Goal: Check status: Check status

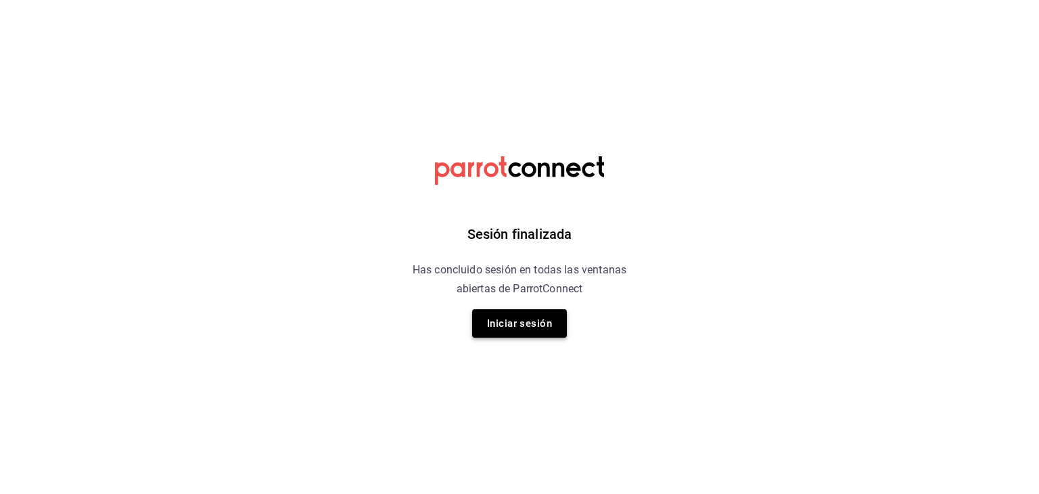
click at [507, 320] on button "Iniciar sesión" at bounding box center [519, 323] width 95 height 28
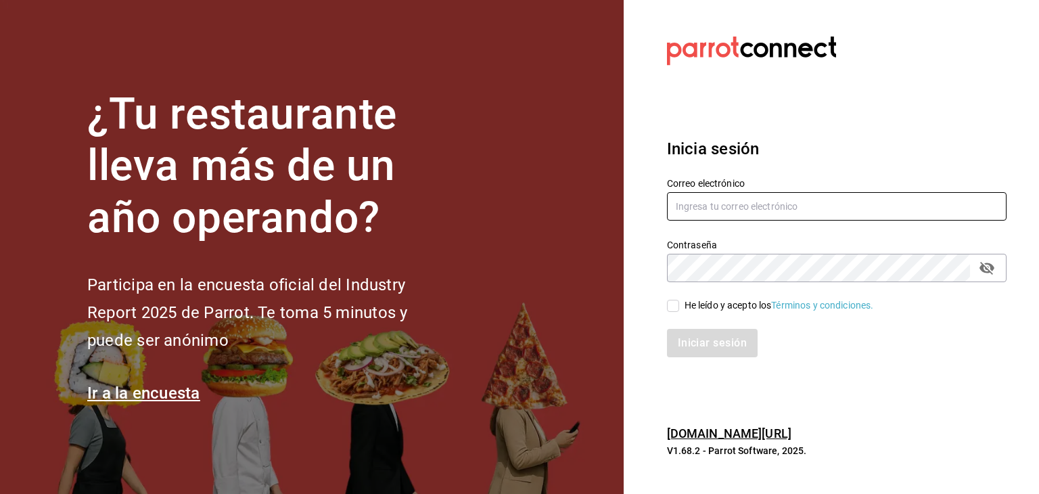
type input "alejandro@otsgroup.com.mx"
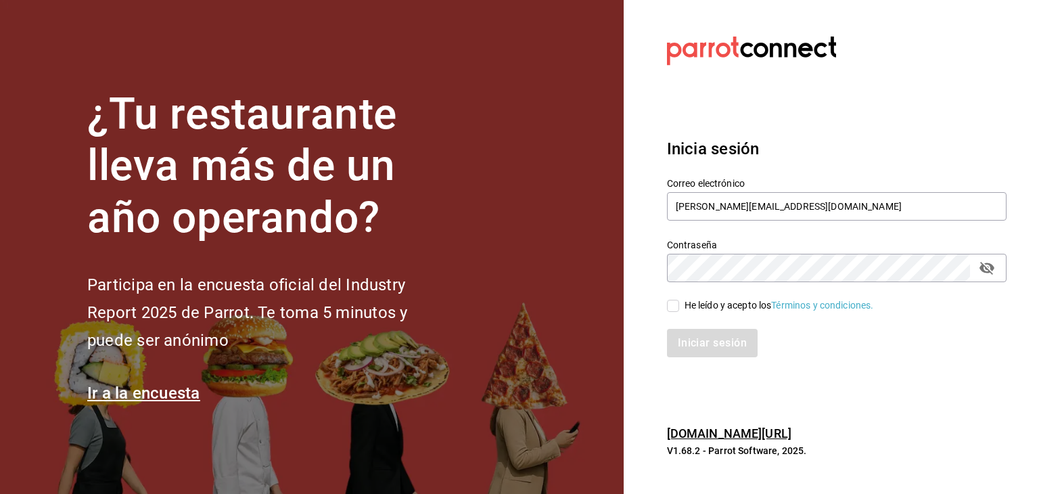
click at [671, 309] on input "He leído y acepto los Términos y condiciones." at bounding box center [673, 306] width 12 height 12
checkbox input "true"
click at [695, 352] on button "Iniciar sesión" at bounding box center [713, 343] width 92 height 28
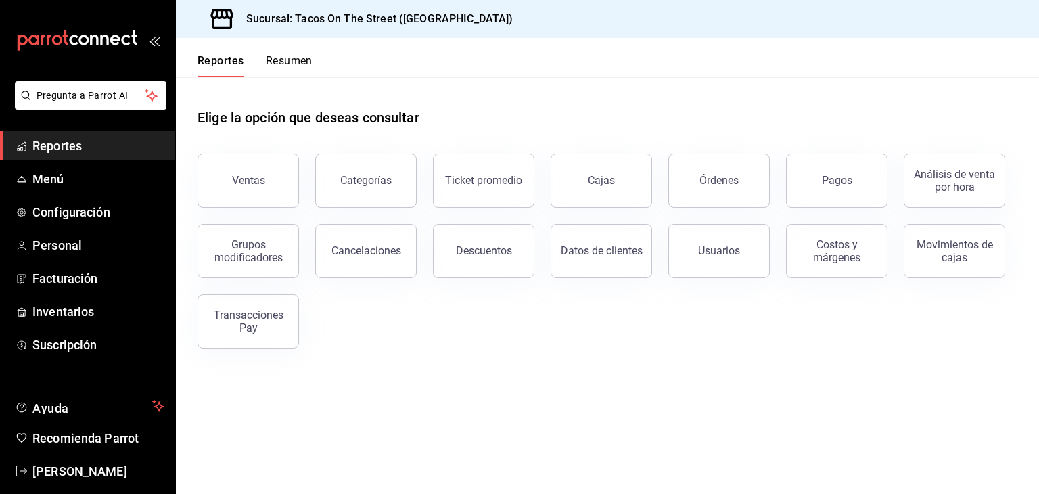
click at [293, 66] on button "Resumen" at bounding box center [289, 65] width 47 height 23
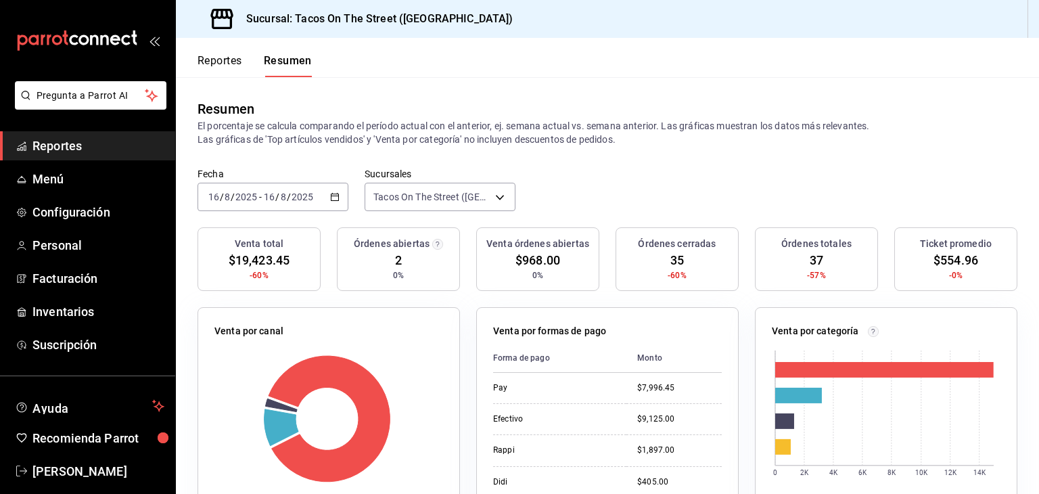
click at [327, 196] on div "[DATE] [DATE] - [DATE] [DATE]" at bounding box center [272, 197] width 151 height 28
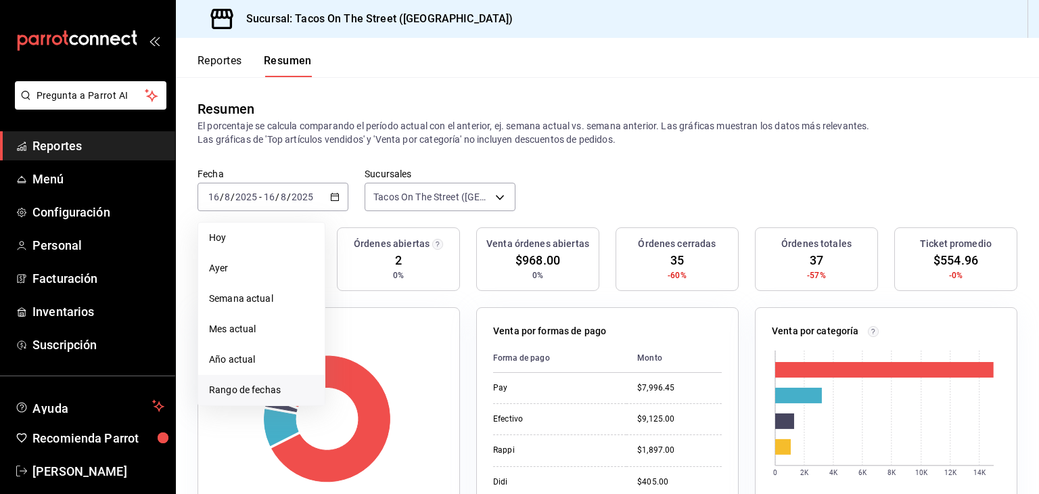
click at [270, 381] on li "Rango de fechas" at bounding box center [261, 390] width 126 height 30
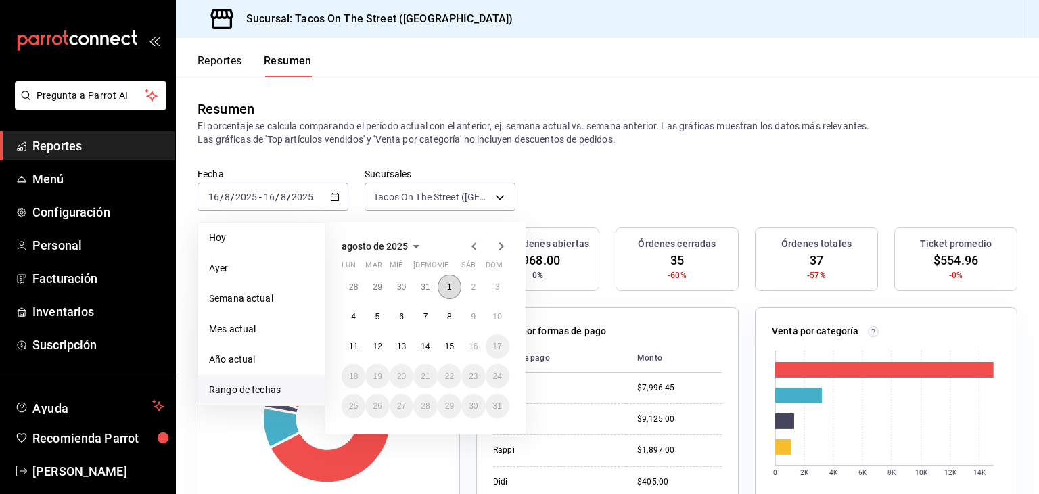
click at [451, 283] on abbr "1" at bounding box center [449, 286] width 5 height 9
click at [449, 347] on abbr "15" at bounding box center [449, 346] width 9 height 9
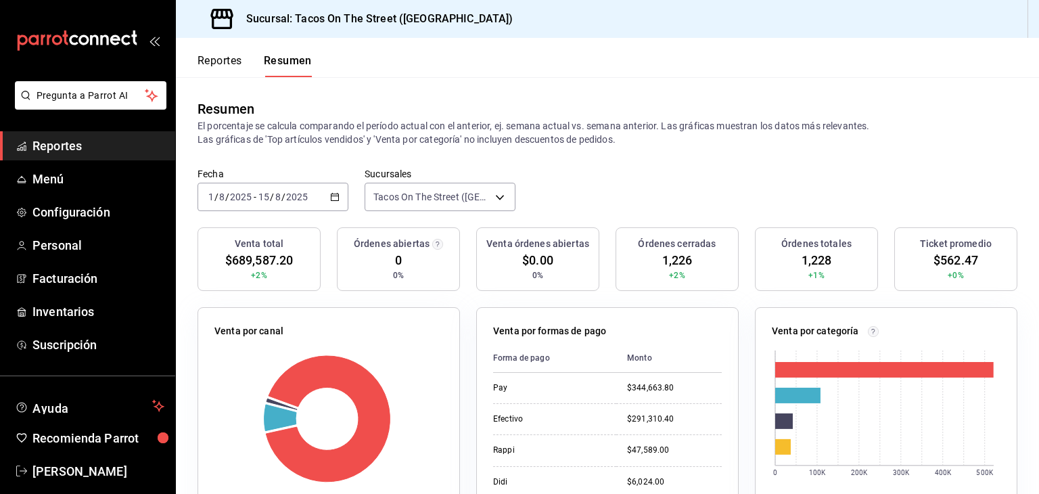
click at [333, 193] on \(Stroke\) "button" at bounding box center [335, 196] width 8 height 7
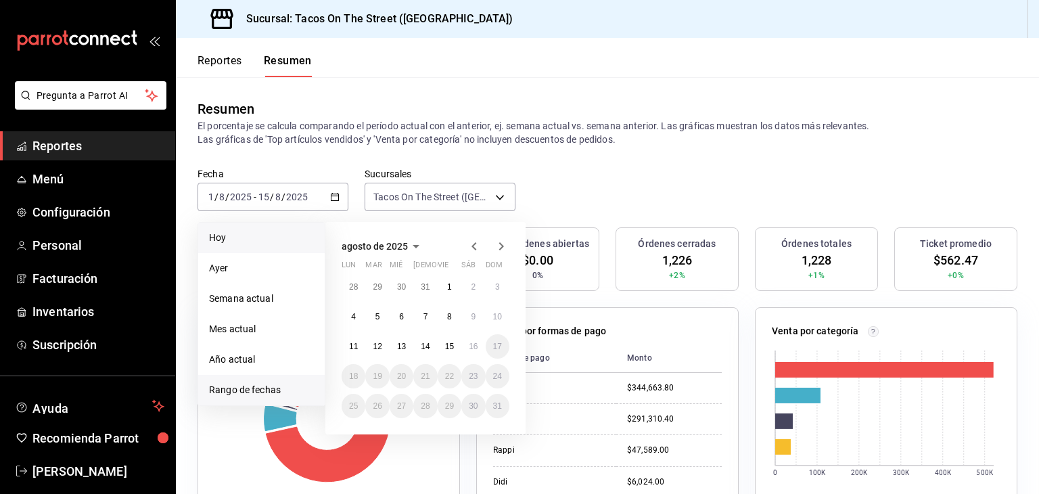
click at [296, 247] on li "Hoy" at bounding box center [261, 238] width 126 height 30
